Goal: Information Seeking & Learning: Find specific fact

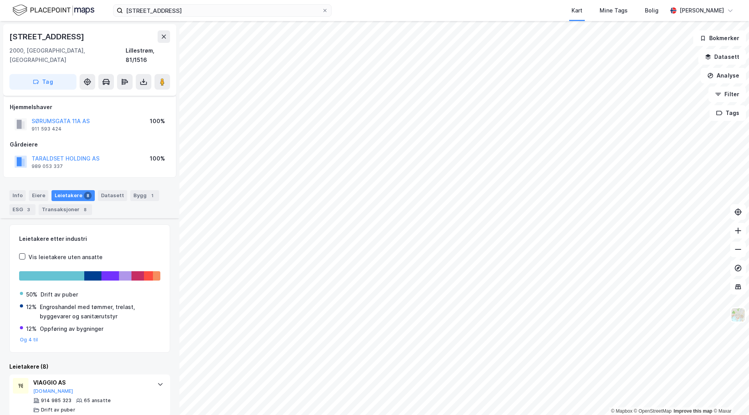
scroll to position [195, 0]
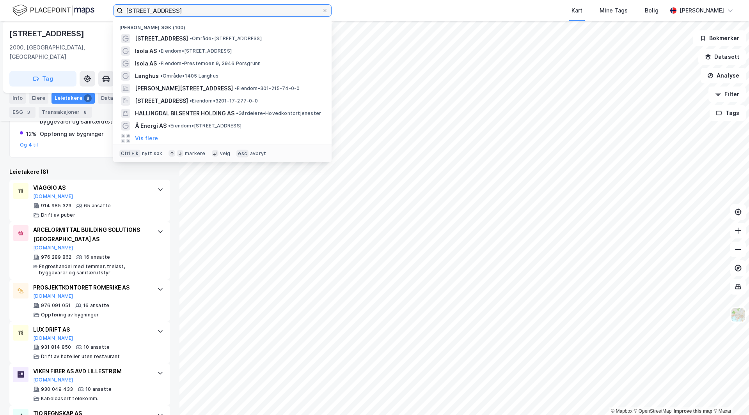
drag, startPoint x: 173, startPoint y: 14, endPoint x: 36, endPoint y: 5, distance: 137.2
click at [36, 5] on div "[STREET_ADDRESS] Nylige søk (100) [STREET_ADDRESS] • Område • [STREET_ADDRESS] …" at bounding box center [374, 10] width 749 height 21
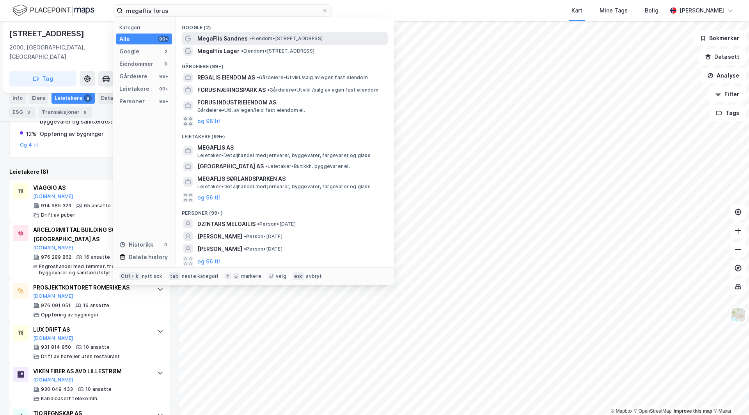
click at [262, 38] on span "• Eiendom • [STREET_ADDRESS]" at bounding box center [285, 38] width 73 height 6
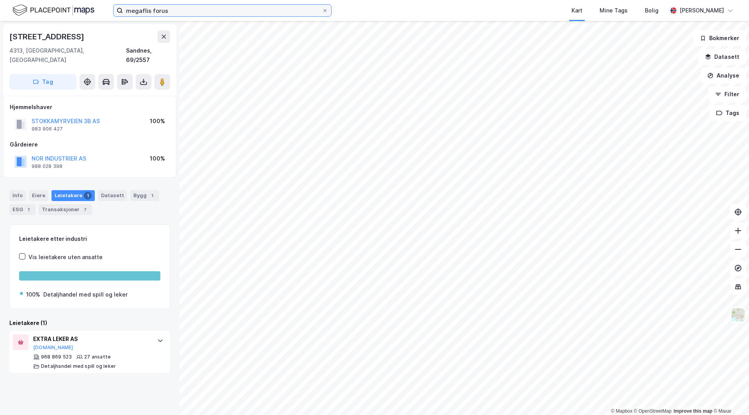
click at [169, 12] on input "megaflis forus" at bounding box center [222, 11] width 199 height 12
click at [167, 11] on input "[PERSON_NAME]" at bounding box center [222, 11] width 199 height 12
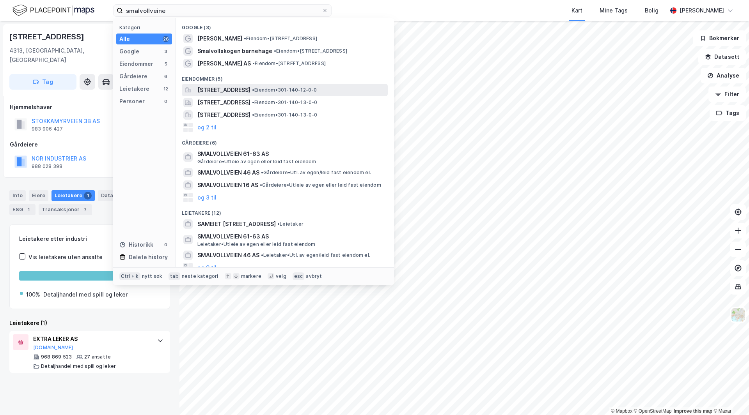
click at [250, 92] on span "[STREET_ADDRESS]" at bounding box center [223, 89] width 53 height 9
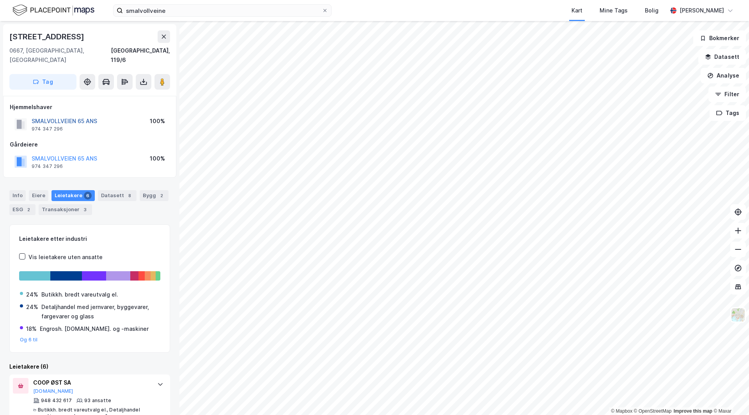
click at [0, 0] on button "SMALVOLLVEIEN 65 ANS" at bounding box center [0, 0] width 0 height 0
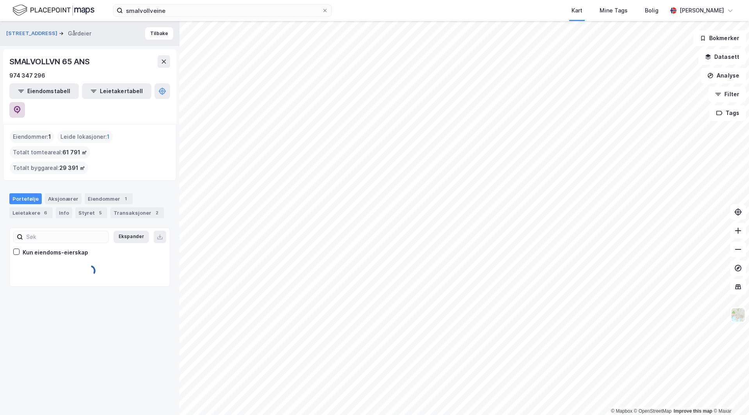
click at [25, 102] on button at bounding box center [17, 110] width 16 height 16
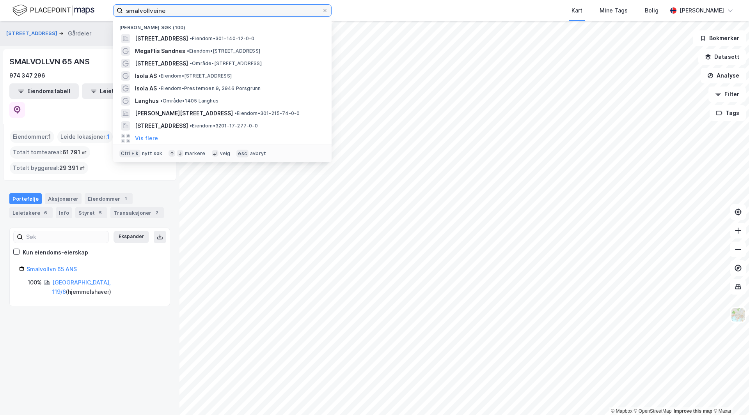
click at [150, 9] on input "smalvollveine" at bounding box center [222, 11] width 199 height 12
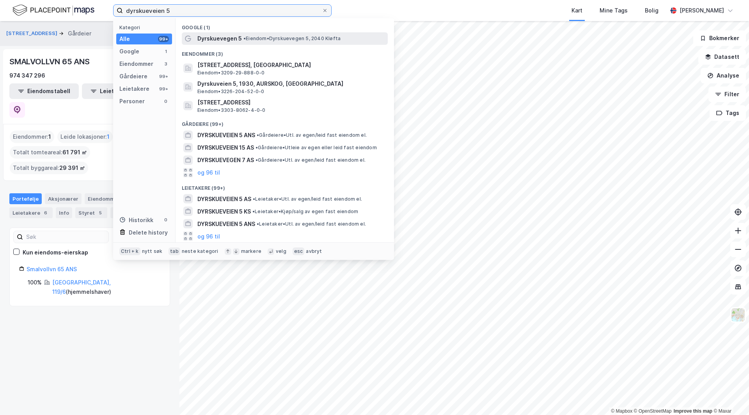
type input "dyrskueveien 5"
click at [250, 40] on span "• Eiendom • Dyrskuevegen 5, 2040 [GEOGRAPHIC_DATA]" at bounding box center [291, 38] width 97 height 6
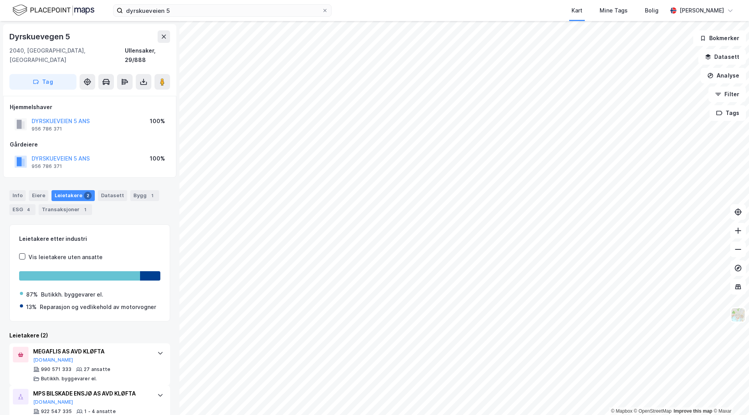
click at [101, 140] on div "Gårdeiere" at bounding box center [90, 144] width 160 height 9
click at [28, 206] on div "4" at bounding box center [29, 210] width 8 height 8
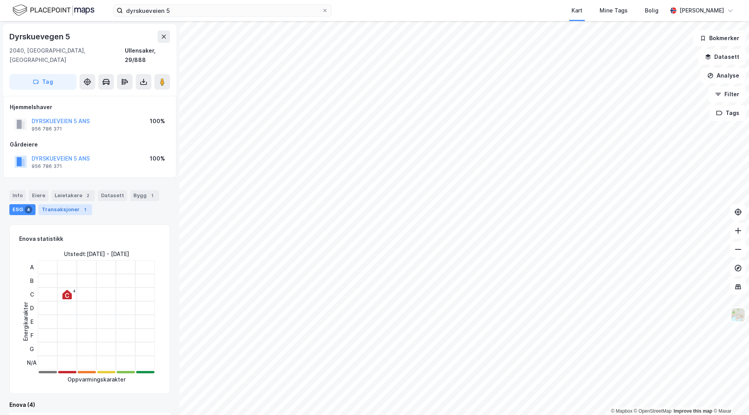
click at [62, 204] on div "Transaksjoner 1" at bounding box center [65, 209] width 53 height 11
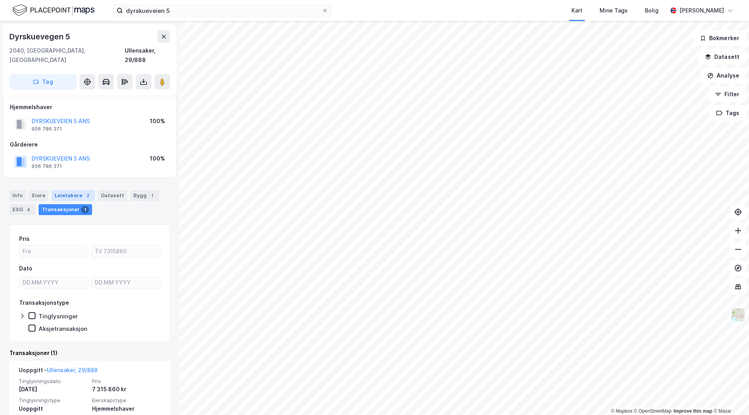
click at [76, 190] on div "Leietakere 2" at bounding box center [72, 195] width 43 height 11
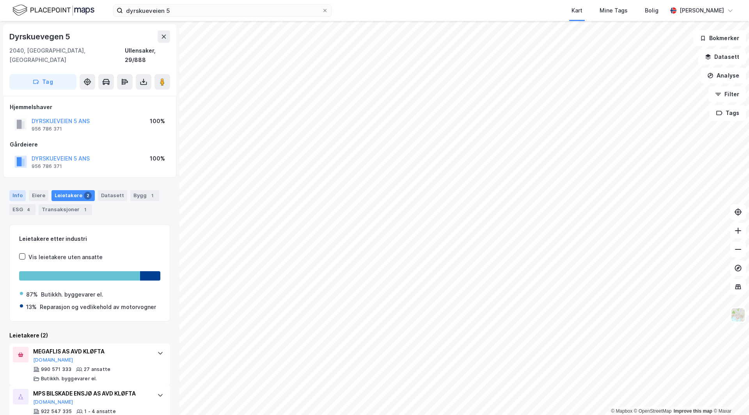
click at [16, 190] on div "Info" at bounding box center [17, 195] width 16 height 11
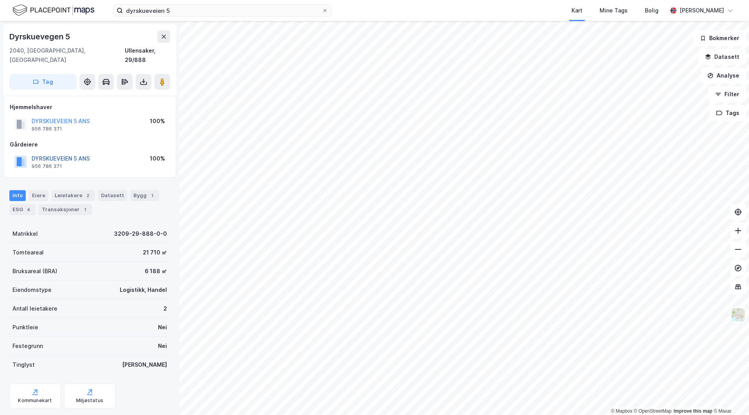
click at [0, 0] on button "DYRSKUEVEIEN 5 ANS" at bounding box center [0, 0] width 0 height 0
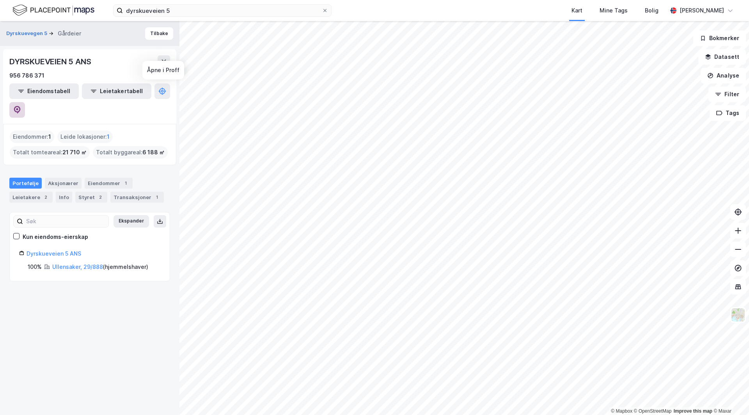
click at [25, 102] on button at bounding box center [17, 110] width 16 height 16
click at [162, 32] on button "Tilbake" at bounding box center [159, 33] width 28 height 12
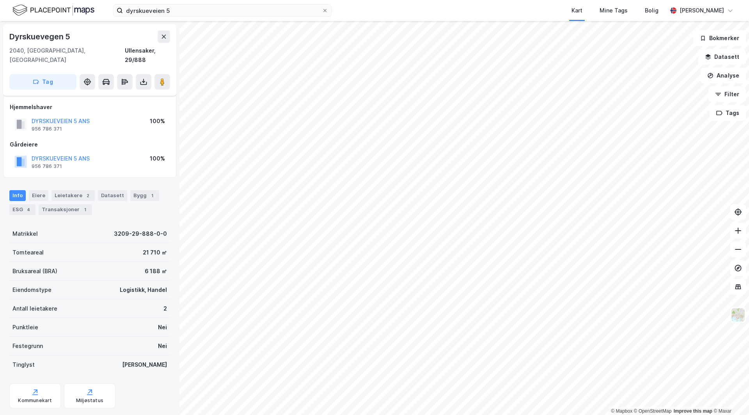
scroll to position [3, 0]
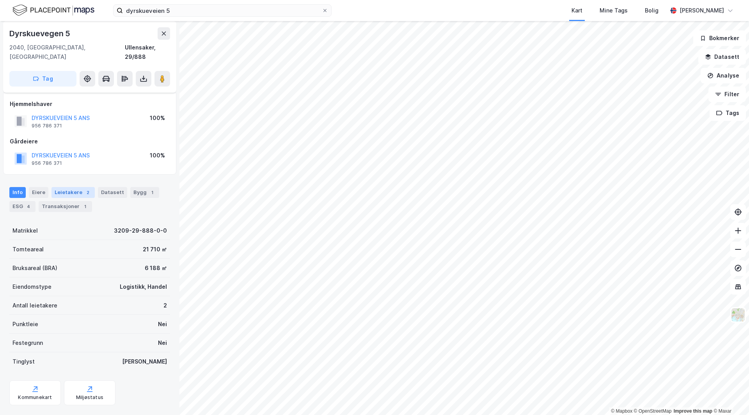
click at [66, 187] on div "Leietakere 2" at bounding box center [72, 192] width 43 height 11
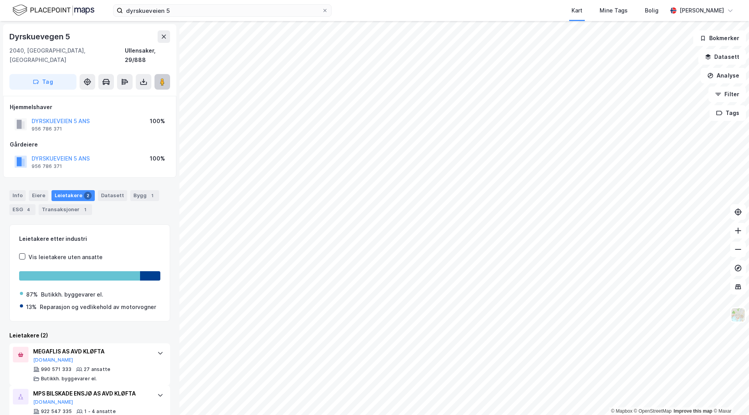
click at [162, 78] on image at bounding box center [162, 82] width 5 height 8
click at [55, 38] on div "Dyrskuevegen 5" at bounding box center [40, 36] width 62 height 12
copy div "Dyrskuevegen 5"
